Goal: Task Accomplishment & Management: Complete application form

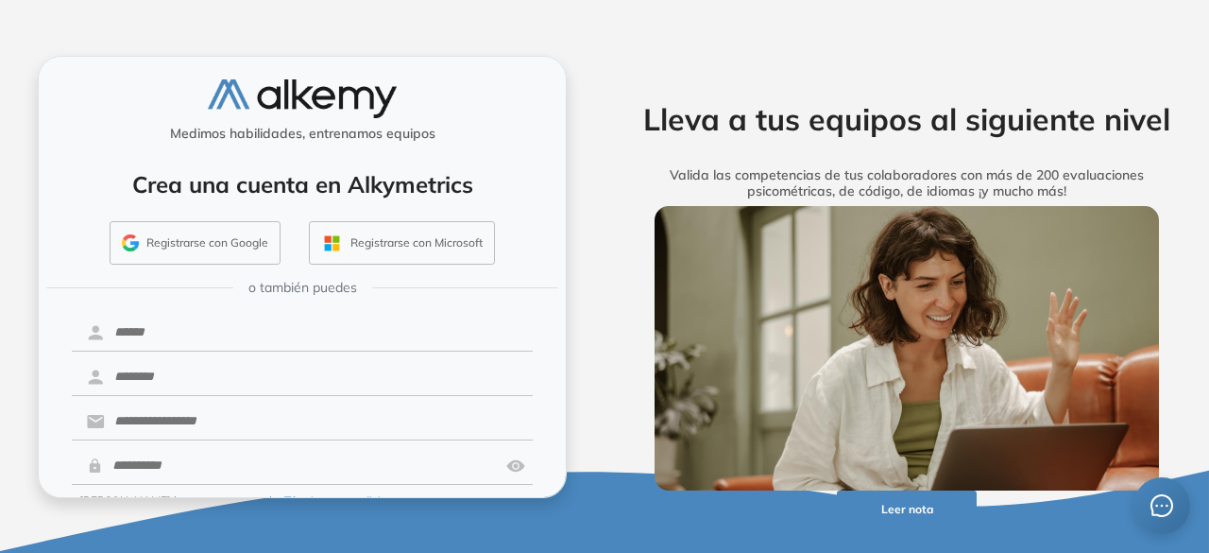
click at [191, 243] on button "Registrarse con Google" at bounding box center [195, 242] width 171 height 43
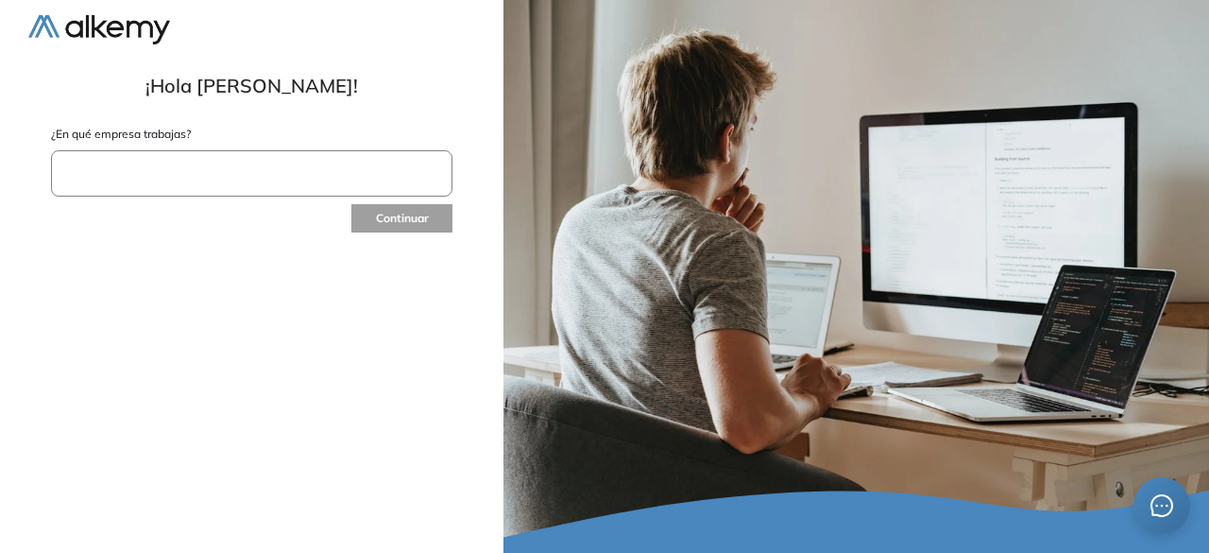
click at [146, 171] on input "text" at bounding box center [252, 173] width 402 height 46
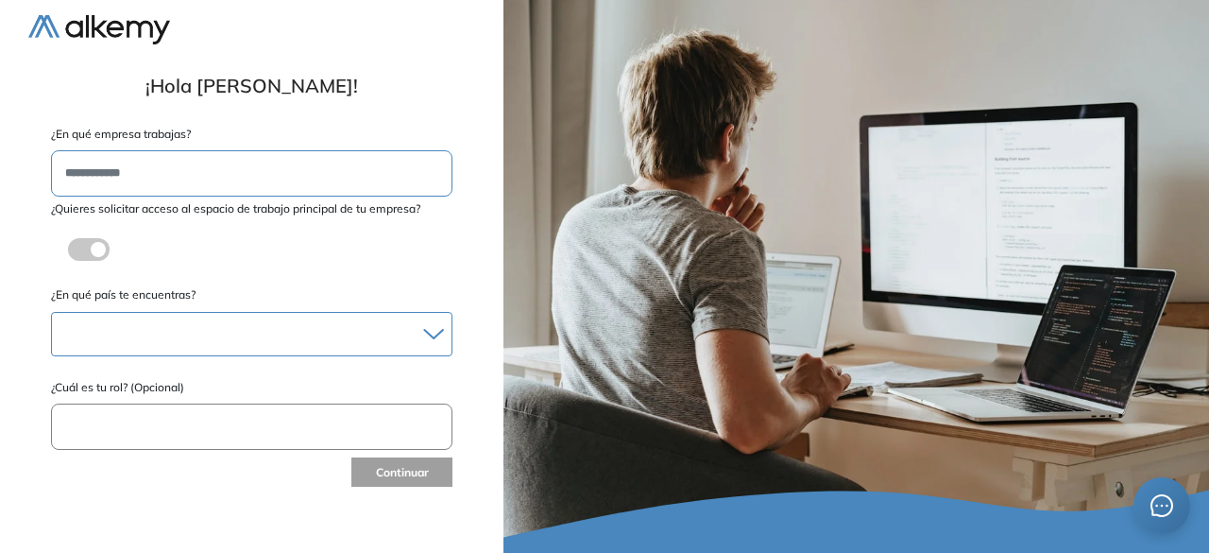
click at [85, 318] on div "[GEOGRAPHIC_DATA] [GEOGRAPHIC_DATA] [GEOGRAPHIC_DATA] [GEOGRAPHIC_DATA] [GEOGRA…" at bounding box center [252, 334] width 402 height 44
click at [94, 337] on div at bounding box center [252, 333] width 400 height 27
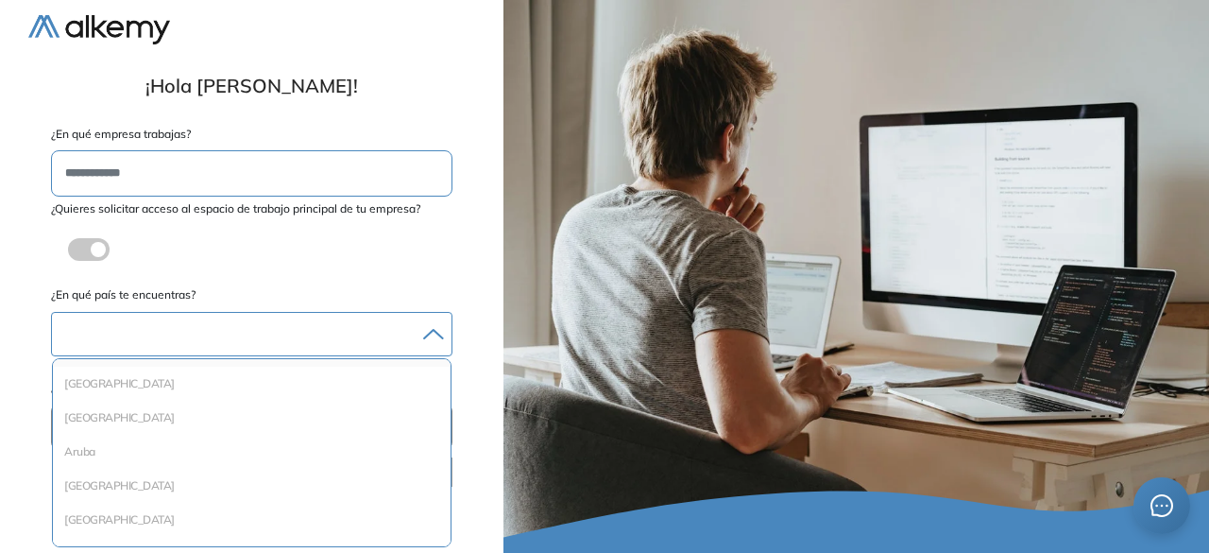
scroll to position [94, 0]
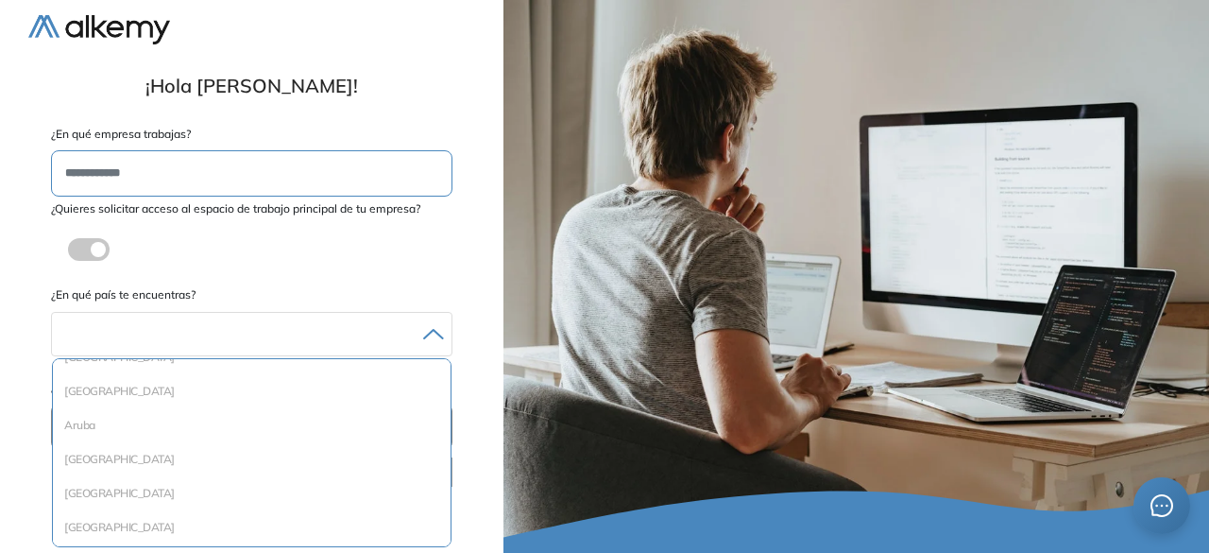
click at [101, 245] on label at bounding box center [89, 249] width 42 height 23
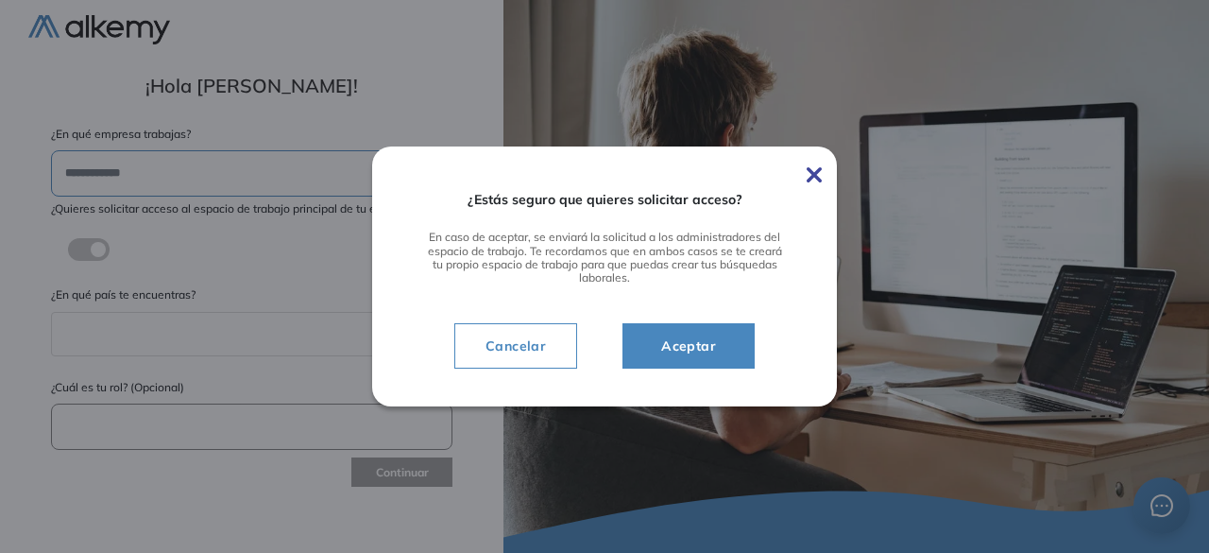
click at [812, 177] on img at bounding box center [814, 174] width 15 height 15
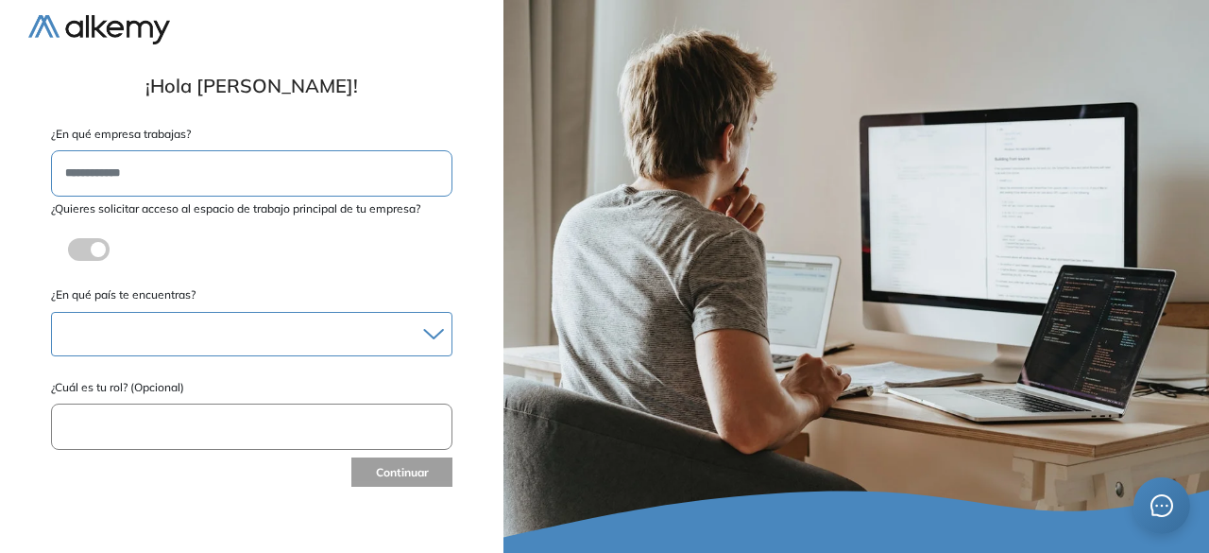
click at [250, 331] on div at bounding box center [252, 333] width 400 height 27
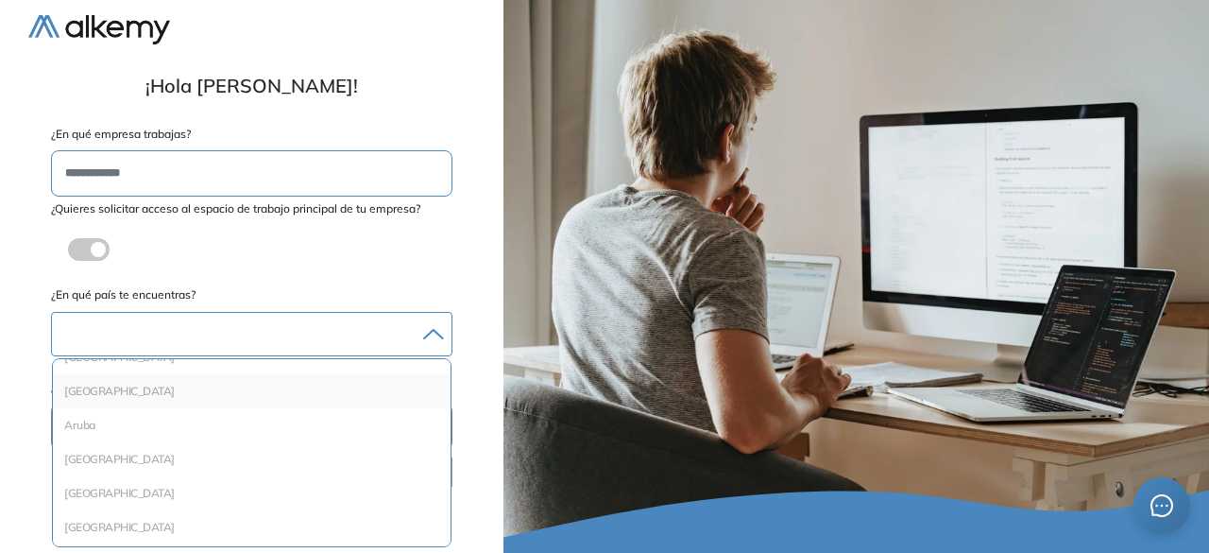
click at [163, 398] on li "Argentina" at bounding box center [251, 391] width 383 height 19
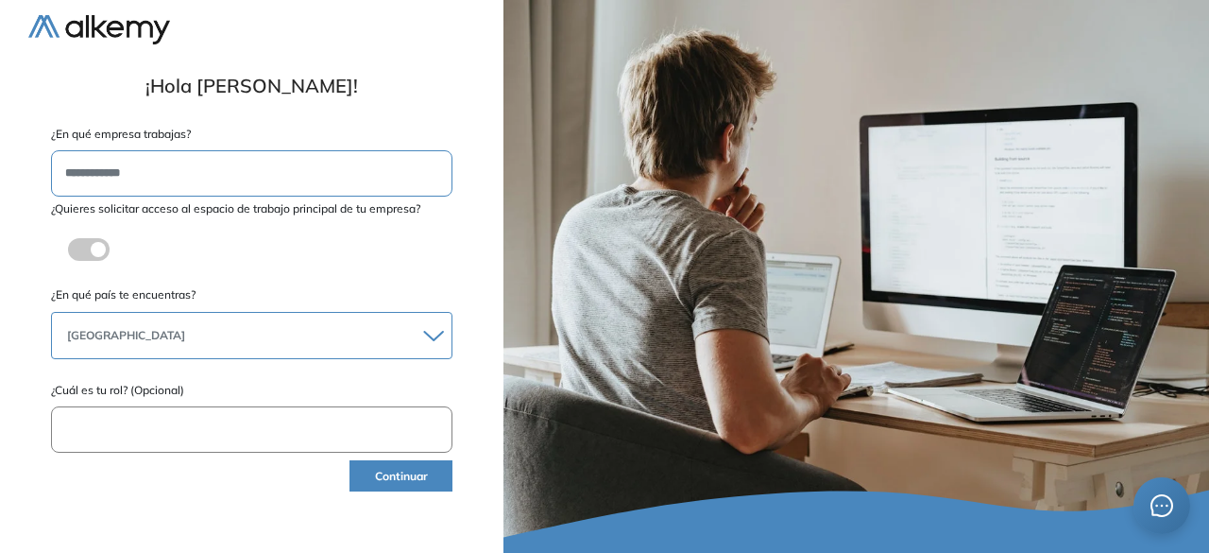
click at [167, 417] on input "text" at bounding box center [252, 429] width 402 height 46
type input "**********"
click at [394, 465] on button "Continuar" at bounding box center [401, 475] width 103 height 31
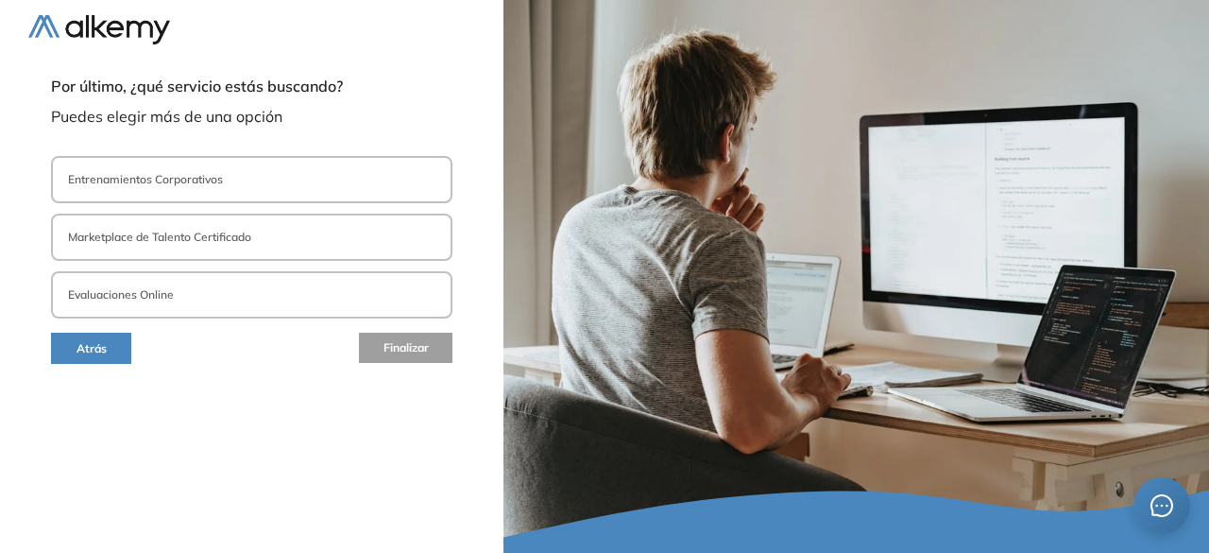
click at [149, 303] on p "Evaluaciones Online" at bounding box center [121, 294] width 106 height 17
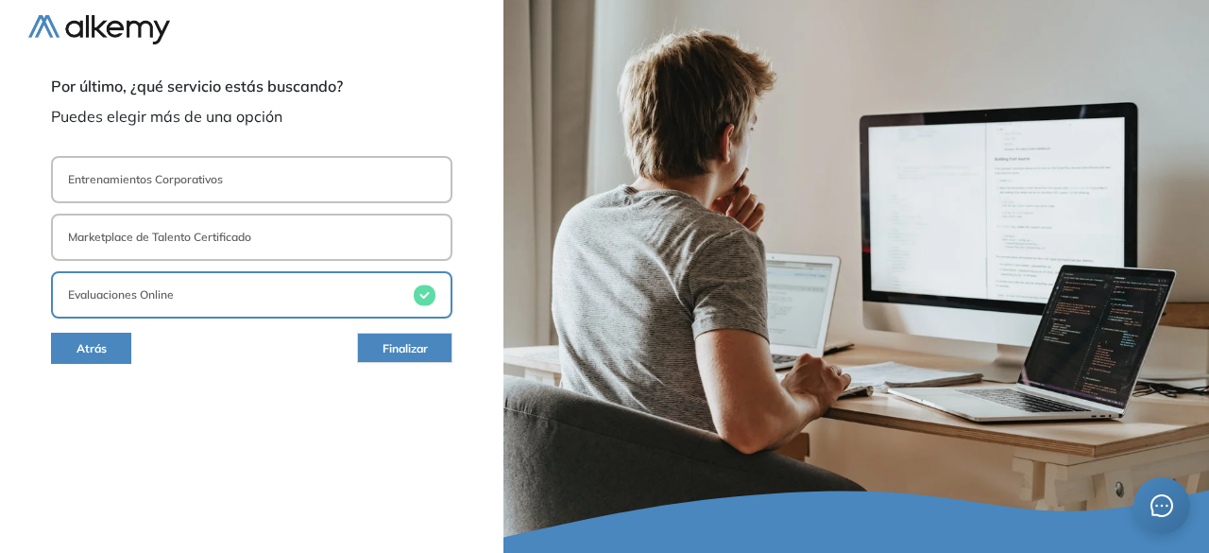
click at [215, 189] on button "Entrenamientos Corporativos" at bounding box center [252, 179] width 402 height 47
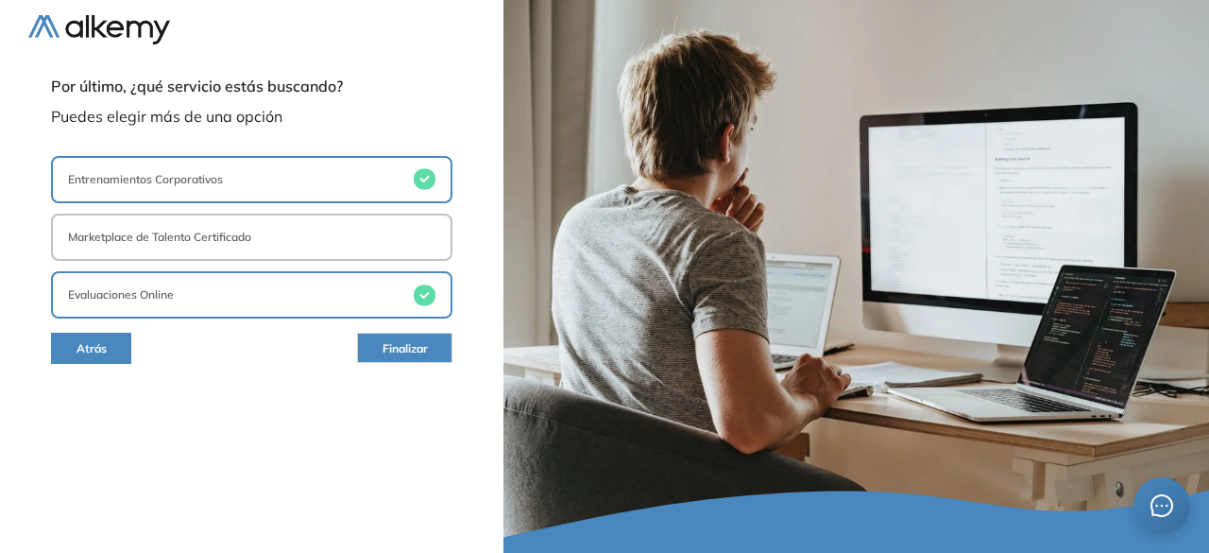
click at [209, 232] on p "Marketplace de Talento Certificado" at bounding box center [159, 237] width 183 height 17
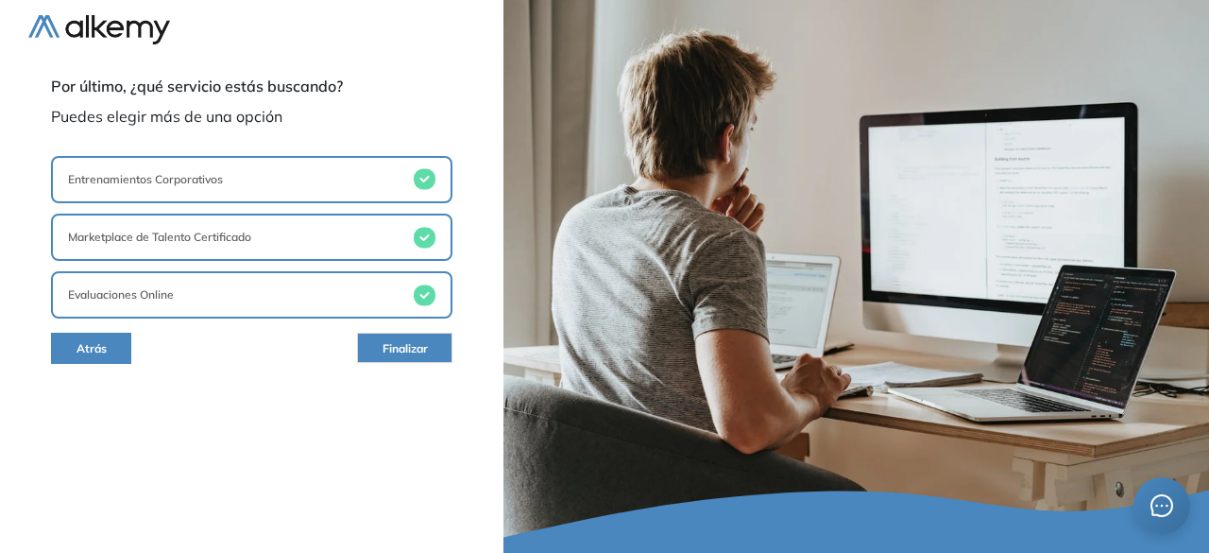
click at [394, 346] on span "Finalizar" at bounding box center [405, 349] width 45 height 18
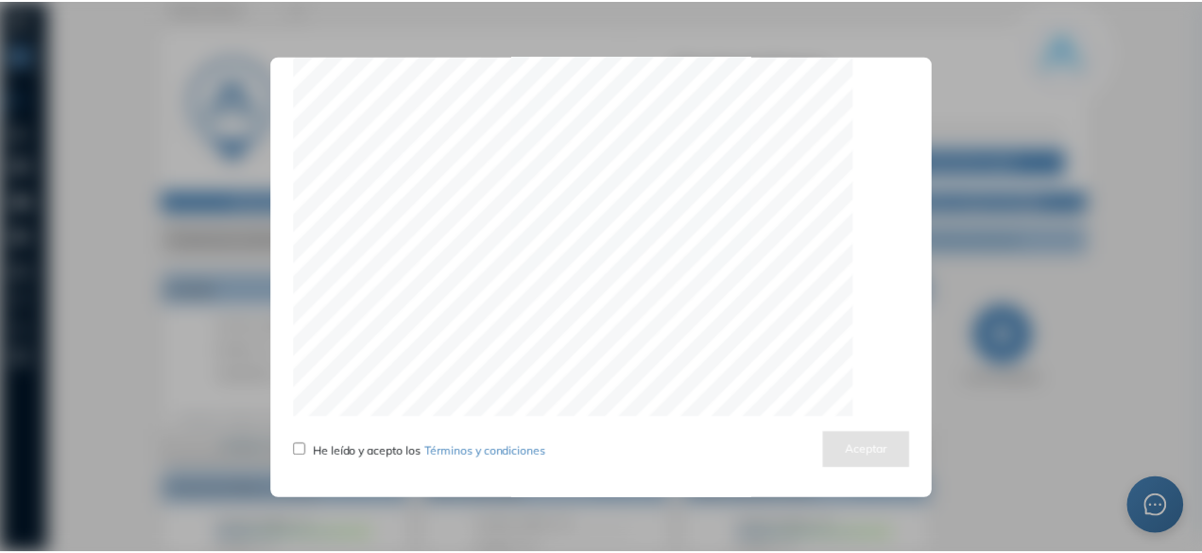
scroll to position [6066, 0]
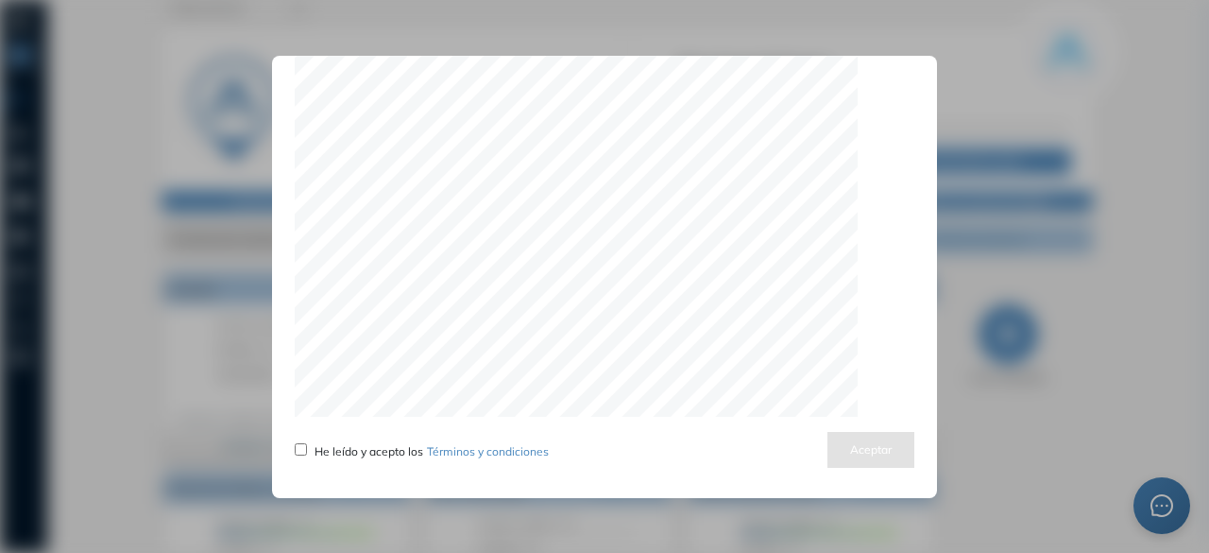
click at [295, 446] on div "Actualizamos nuestros términos y condiciones He leído y acepto los Términos y c…" at bounding box center [604, 277] width 665 height 442
click at [842, 452] on button "Aceptar" at bounding box center [871, 450] width 87 height 37
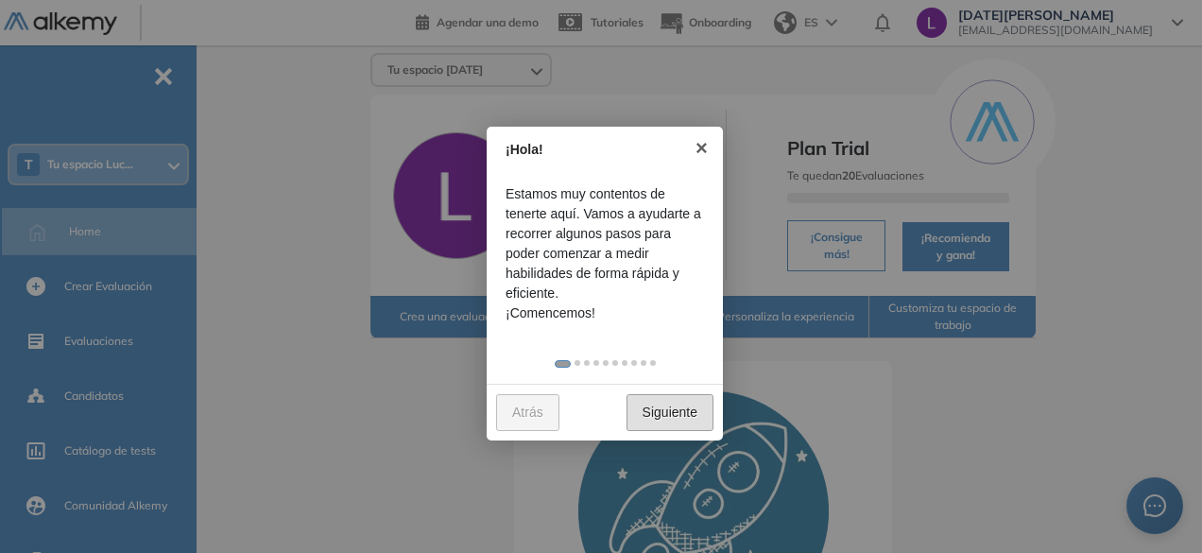
click at [684, 415] on link "Siguiente" at bounding box center [669, 412] width 87 height 37
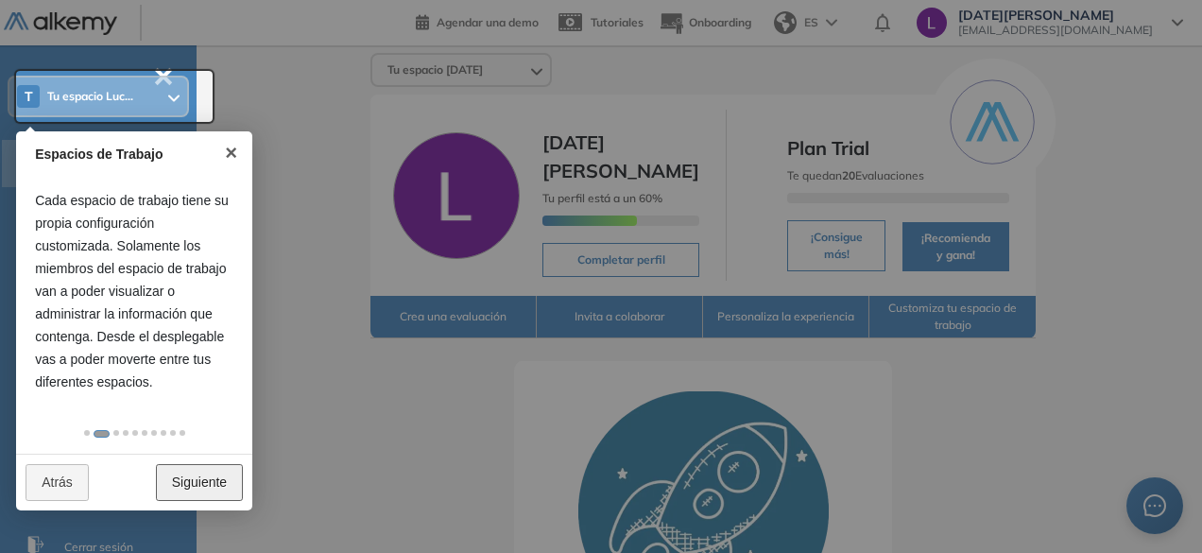
click at [172, 477] on link "Siguiente" at bounding box center [199, 482] width 87 height 37
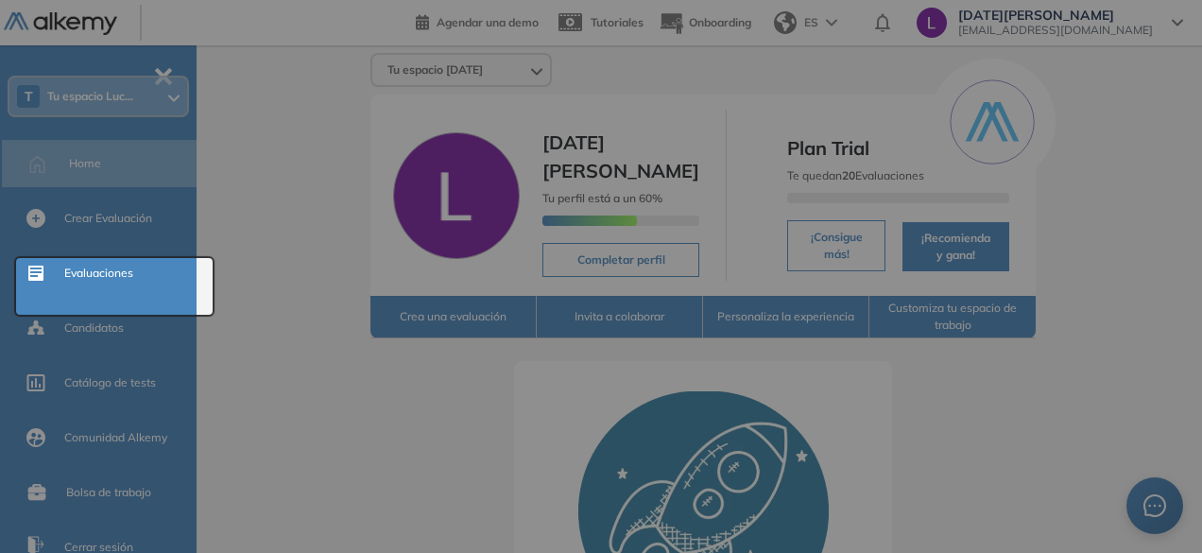
scroll to position [0, 0]
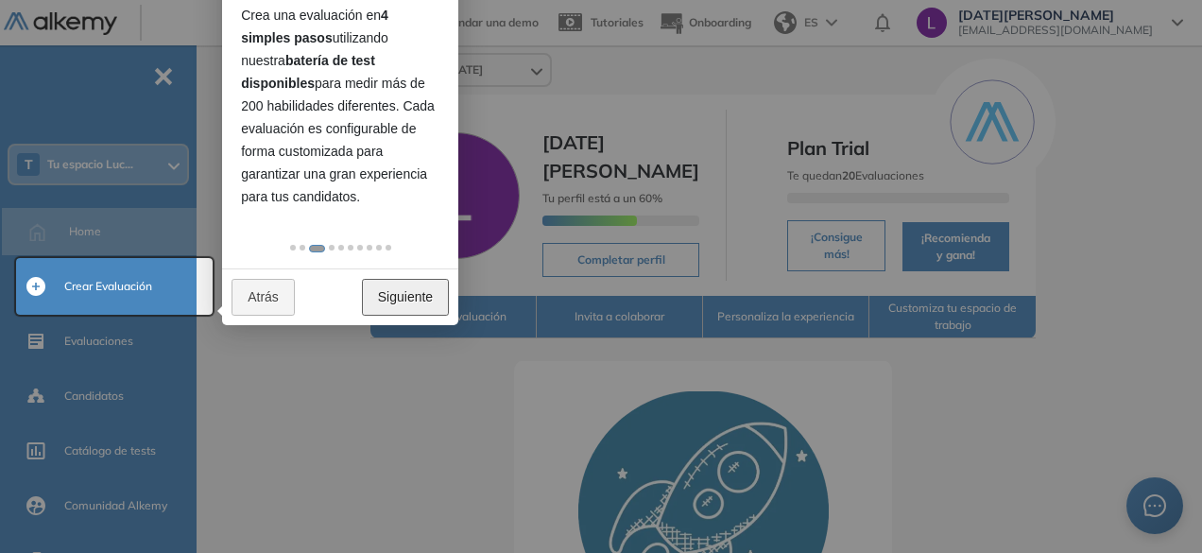
click at [393, 286] on link "Siguiente" at bounding box center [405, 297] width 87 height 37
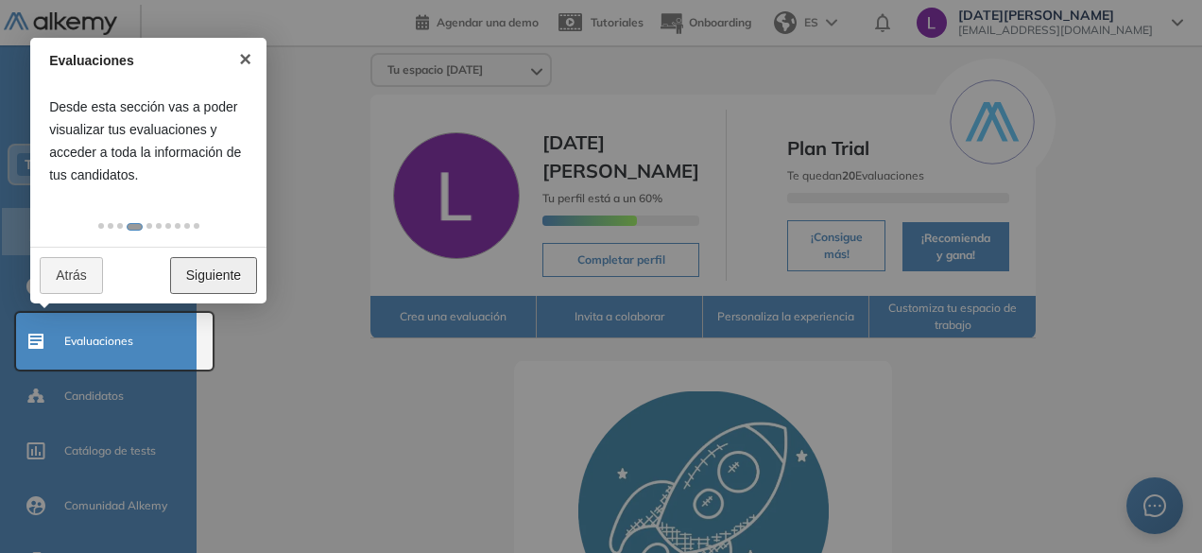
click at [214, 271] on link "Siguiente" at bounding box center [213, 275] width 87 height 37
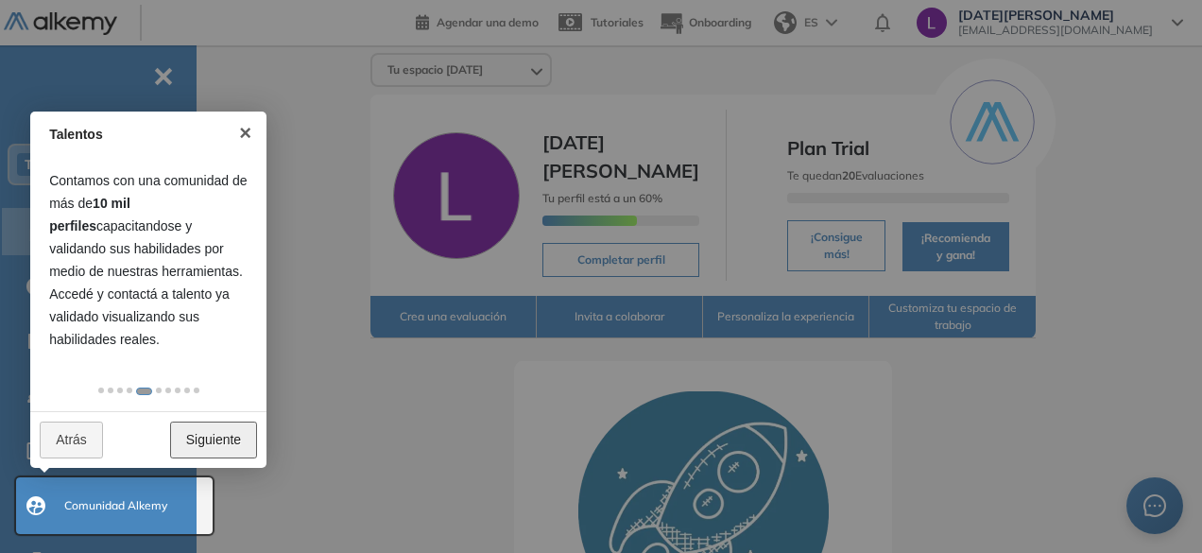
scroll to position [257, 0]
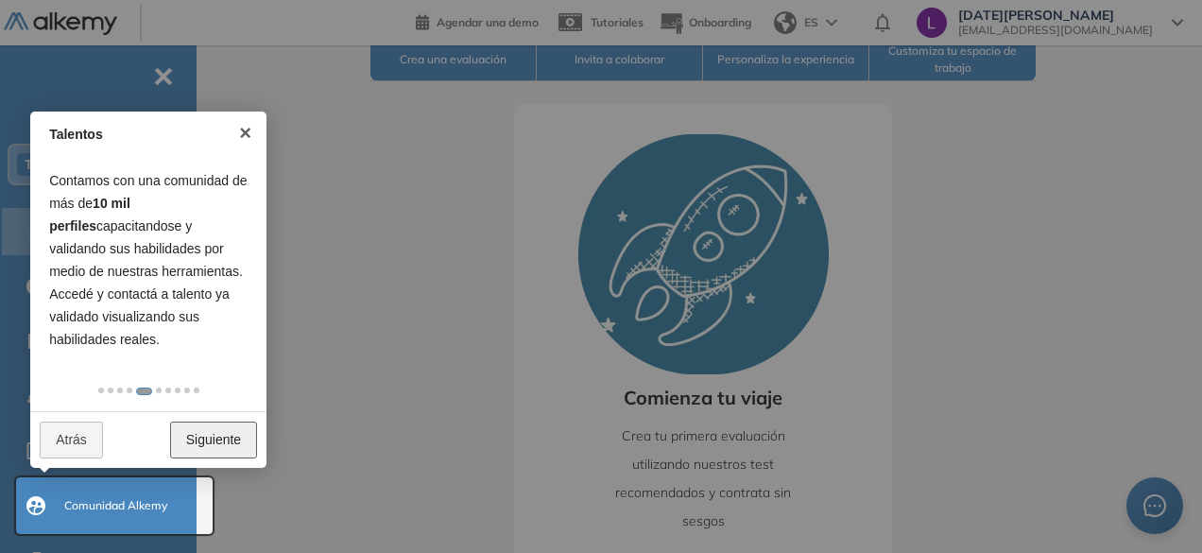
click at [210, 437] on link "Siguiente" at bounding box center [213, 439] width 87 height 37
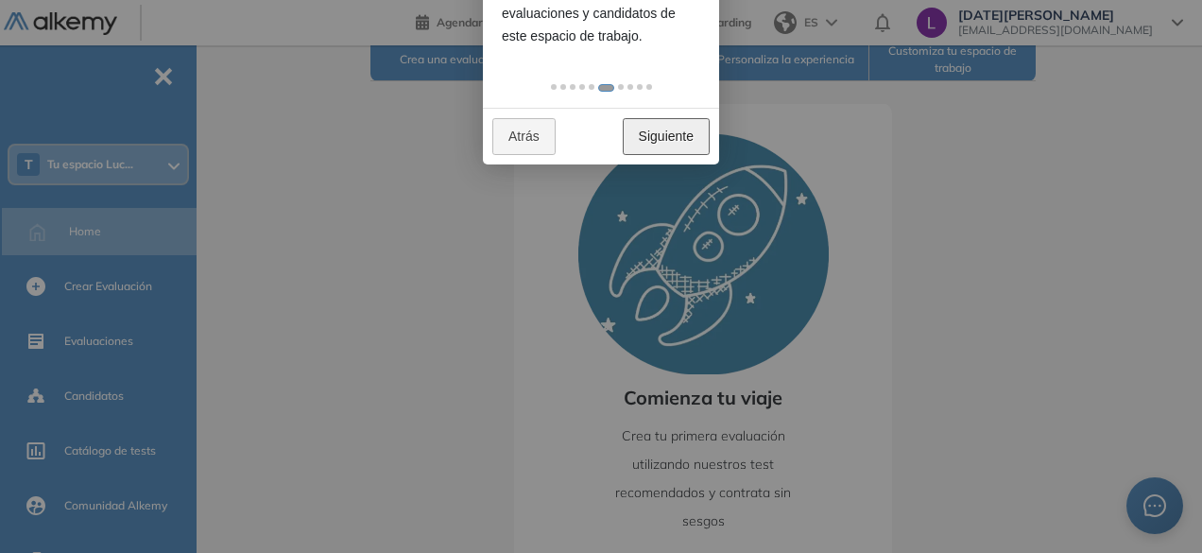
click at [668, 122] on link "Siguiente" at bounding box center [666, 136] width 87 height 37
click at [658, 141] on link "Siguiente" at bounding box center [666, 136] width 87 height 37
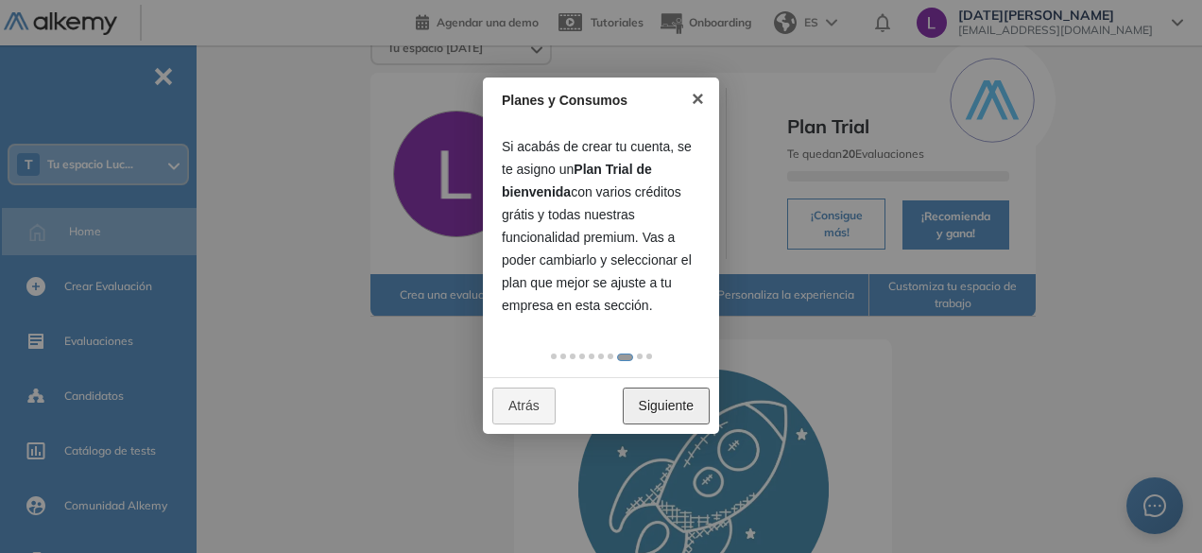
scroll to position [0, 0]
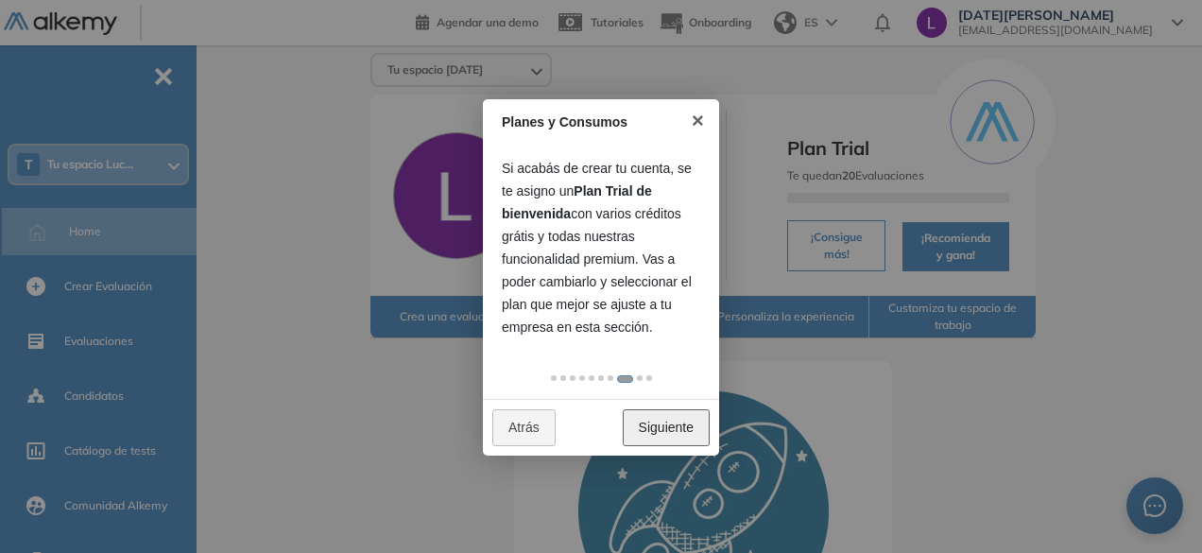
click at [650, 420] on link "Siguiente" at bounding box center [666, 427] width 87 height 37
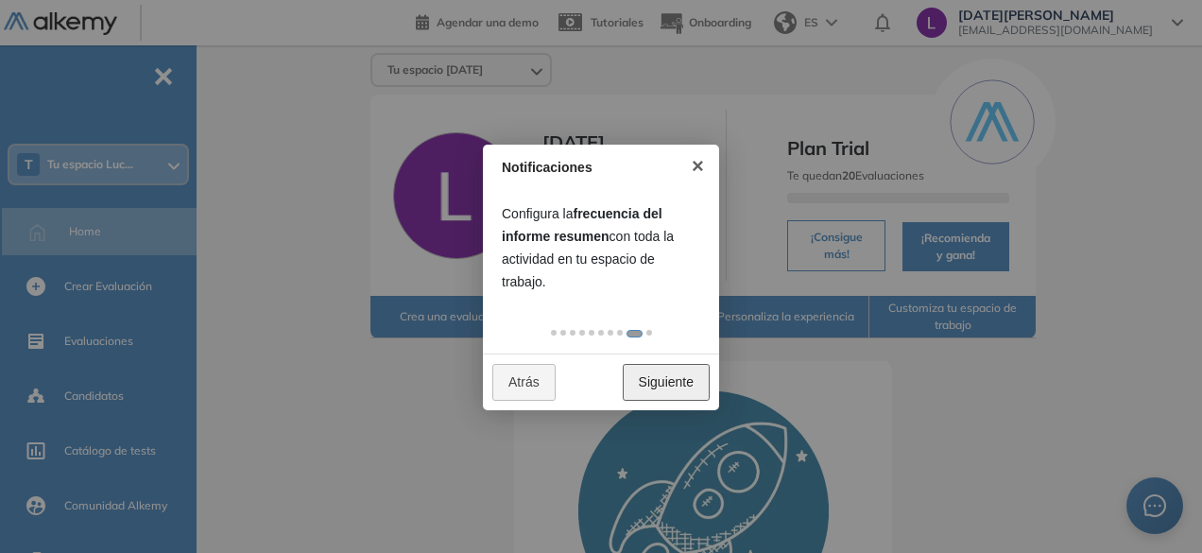
click at [660, 380] on link "Siguiente" at bounding box center [666, 382] width 87 height 37
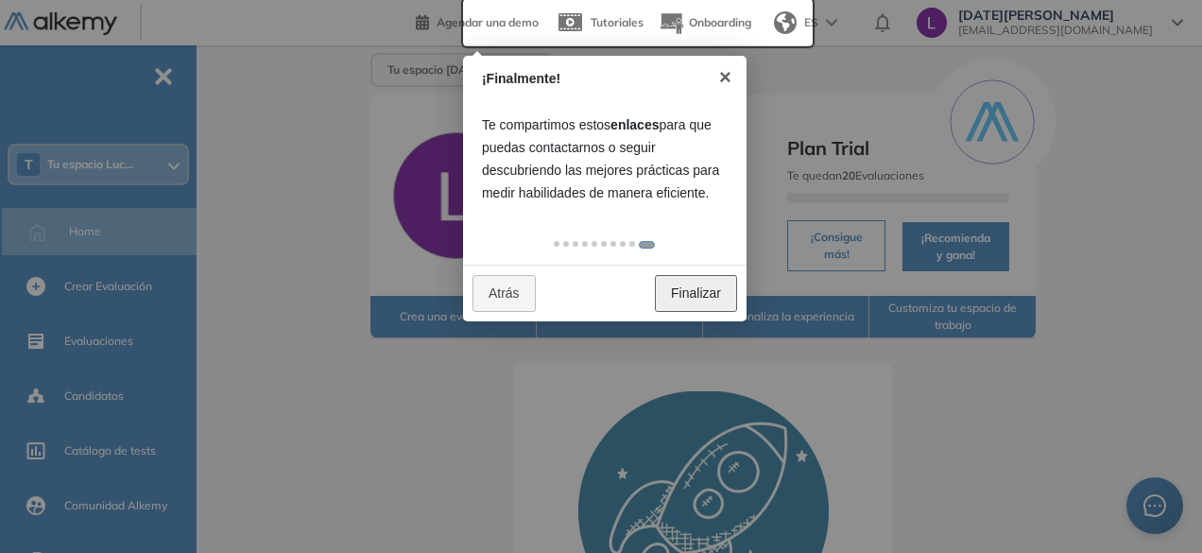
click at [674, 298] on link "Finalizar" at bounding box center [696, 293] width 82 height 37
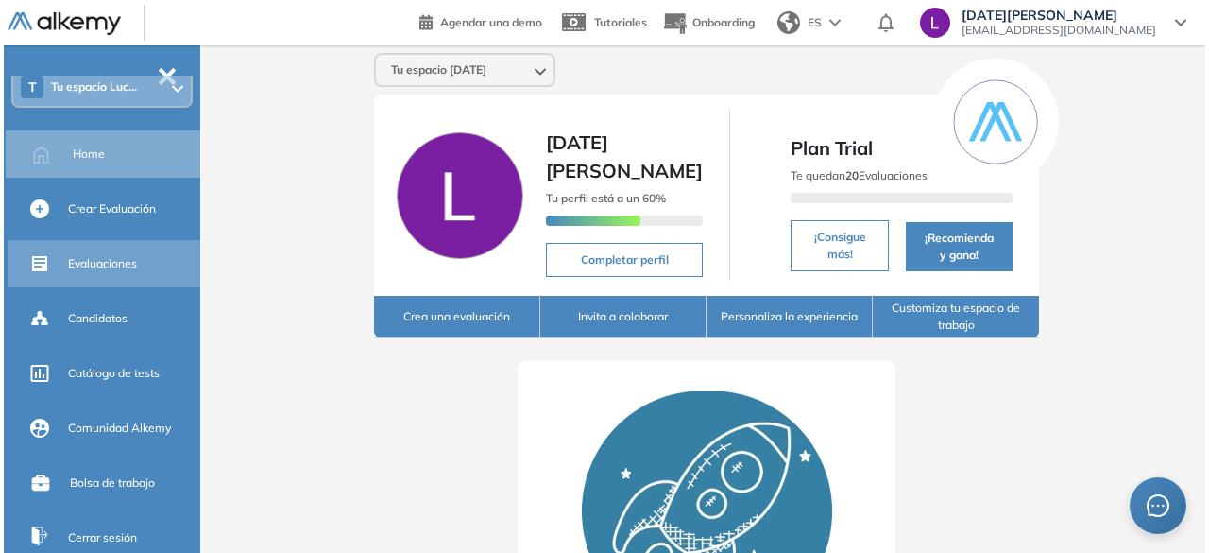
scroll to position [94, 0]
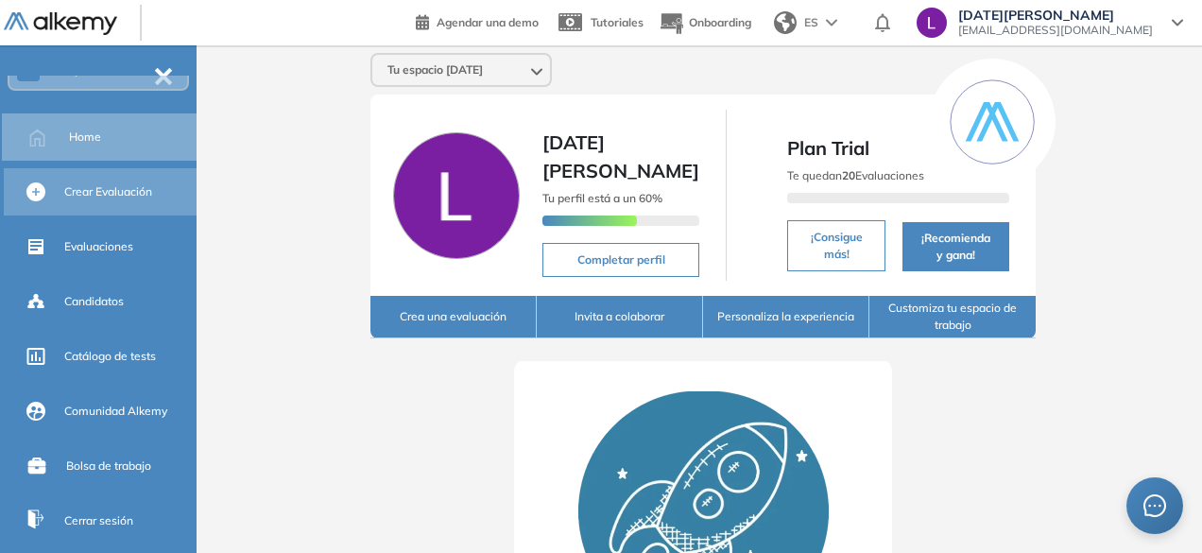
click at [133, 196] on span "Crear Evaluación" at bounding box center [108, 191] width 88 height 17
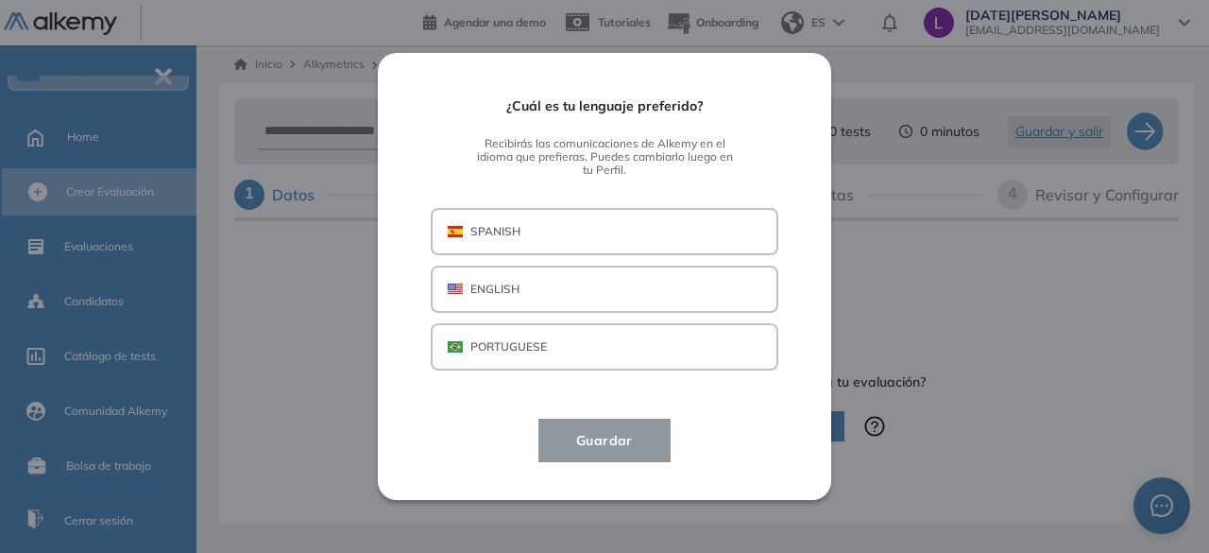
click at [297, 309] on div "¿Cuál es tu lenguaje preferido? Recibirás las comunicaciones de Alkemy en el id…" at bounding box center [604, 276] width 1209 height 553
click at [161, 67] on div "¿Cuál es tu lenguaje preferido? Recibirás las comunicaciones de Alkemy en el id…" at bounding box center [604, 276] width 1209 height 553
click at [610, 211] on button "SPANISH" at bounding box center [605, 231] width 348 height 47
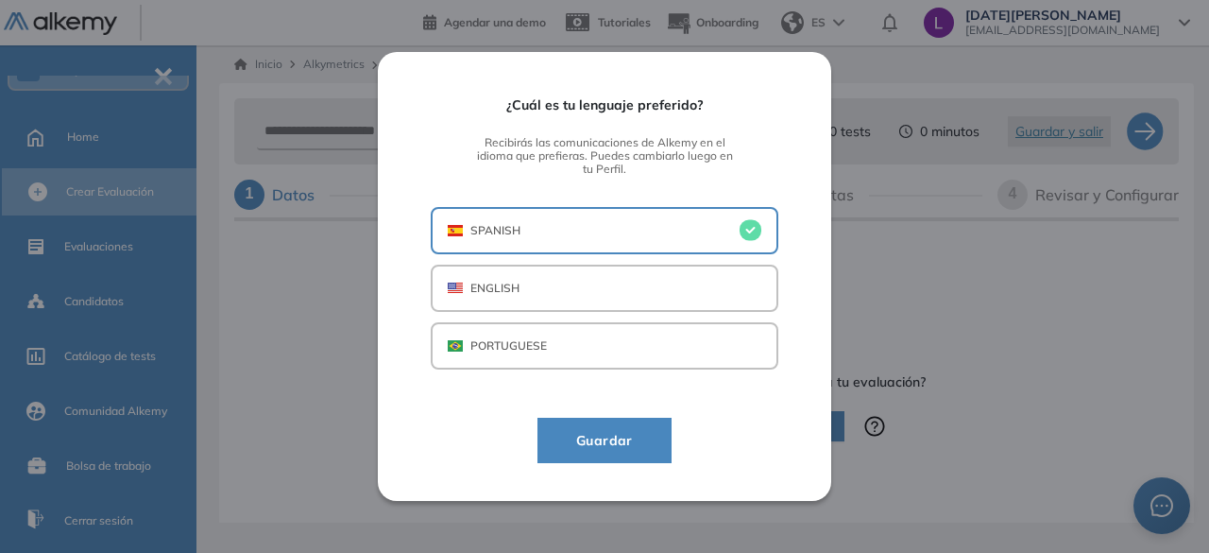
click at [638, 441] on span "Guardar" at bounding box center [604, 440] width 87 height 23
